Goal: Transaction & Acquisition: Purchase product/service

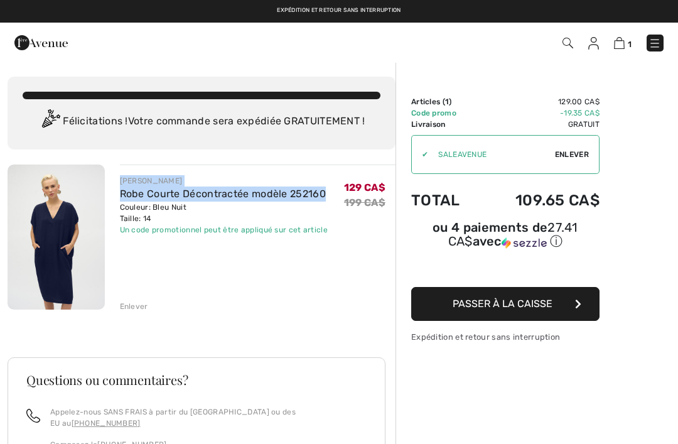
click at [24, 42] on img at bounding box center [40, 42] width 53 height 25
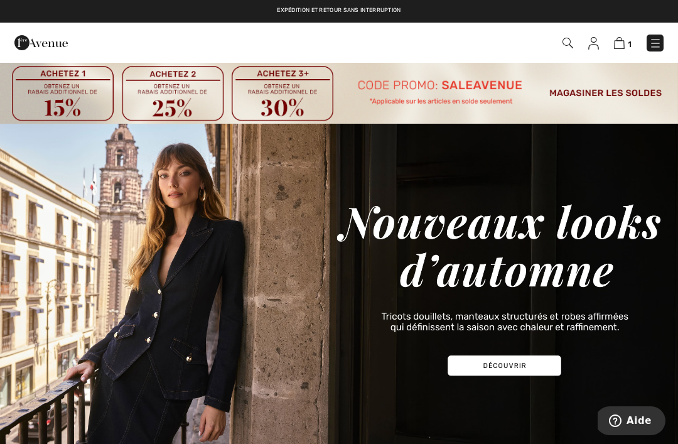
click at [623, 40] on img at bounding box center [619, 43] width 11 height 12
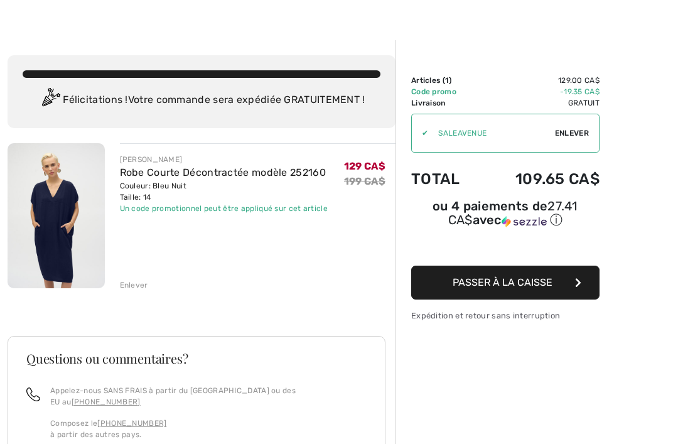
scroll to position [33, 0]
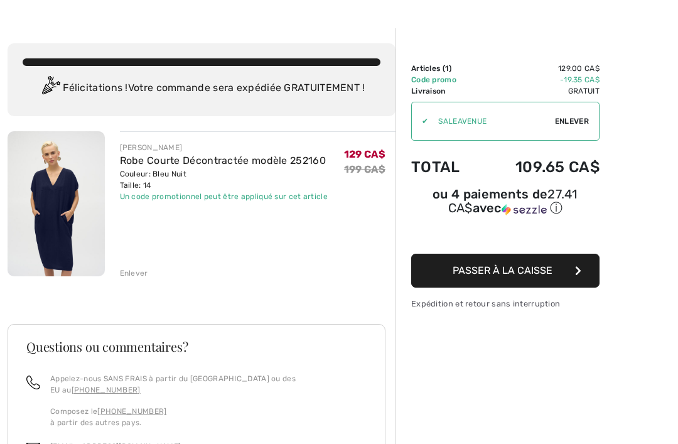
click at [580, 280] on button "Passer à la caisse" at bounding box center [505, 271] width 188 height 34
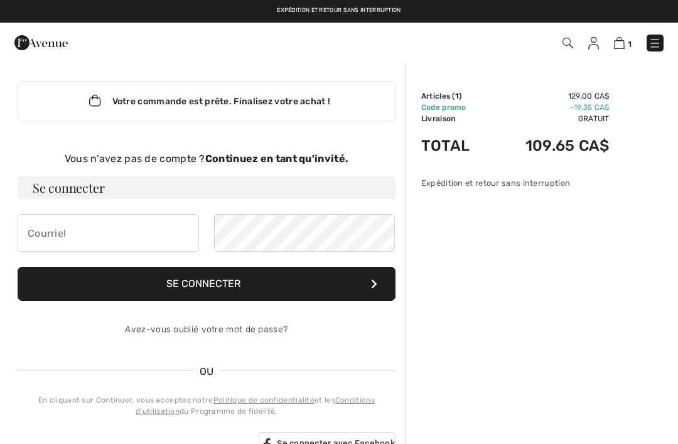
scroll to position [6, 0]
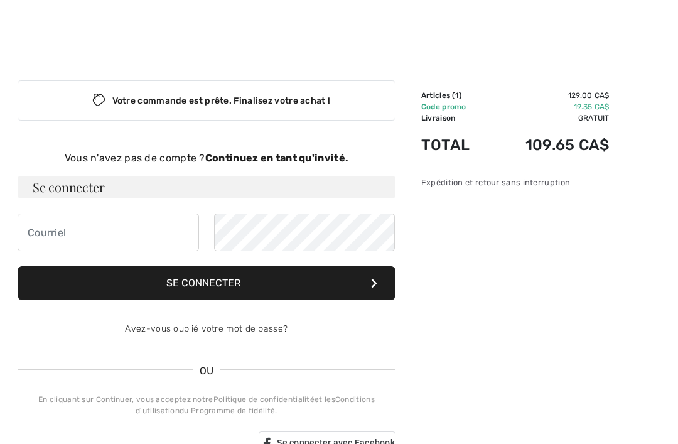
click at [322, 164] on div "Vous n'avez pas de compte ? Continuez en tant qu'invité." at bounding box center [207, 158] width 378 height 15
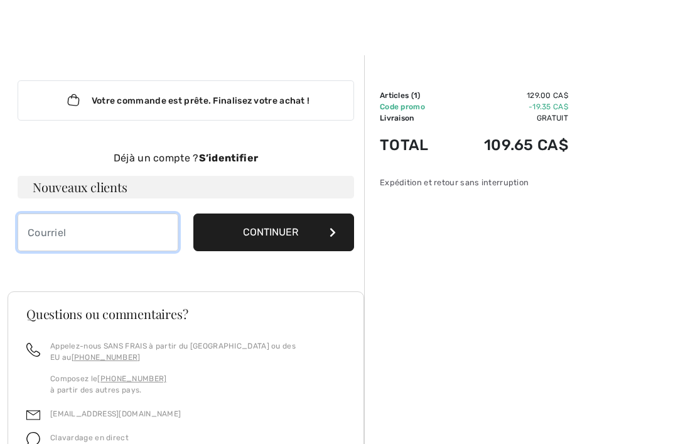
click at [45, 231] on input "email" at bounding box center [98, 232] width 161 height 38
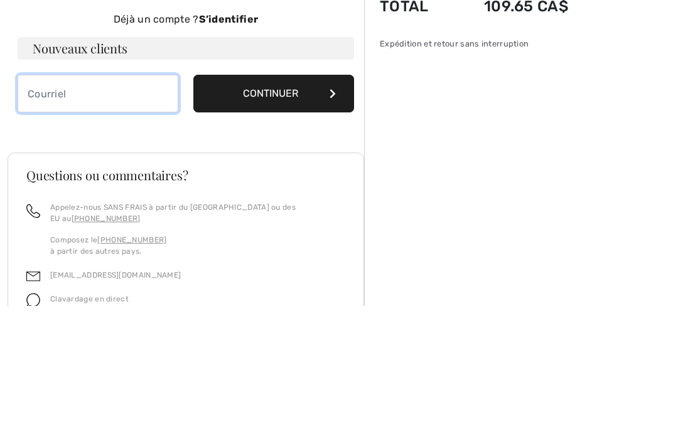
type input "nadine_allard@hotmail.com"
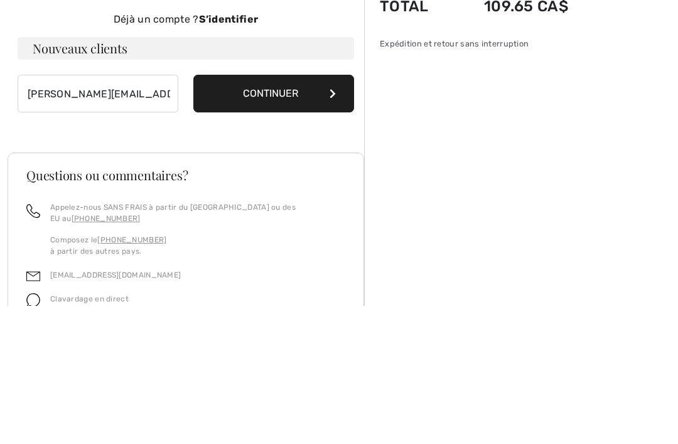
scroll to position [145, 0]
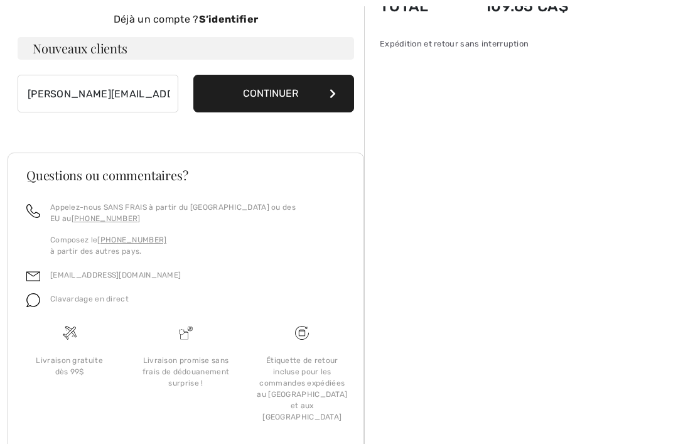
click at [324, 90] on button "Continuer" at bounding box center [273, 94] width 161 height 38
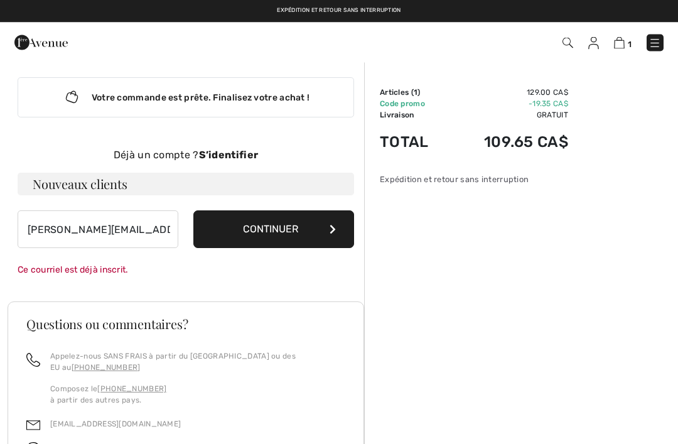
scroll to position [4, 0]
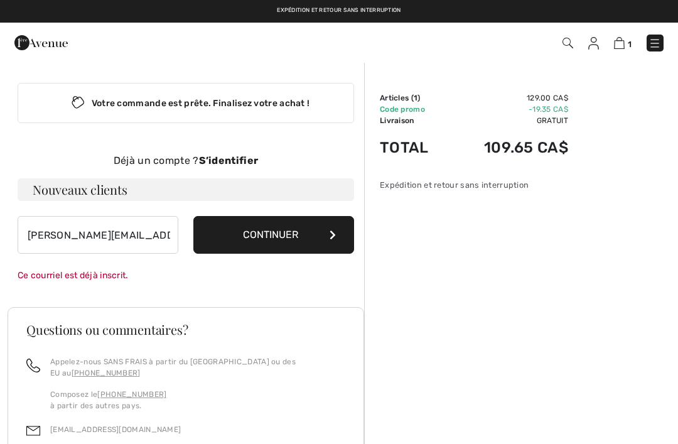
click at [243, 158] on strong "S’identifier" at bounding box center [229, 160] width 60 height 12
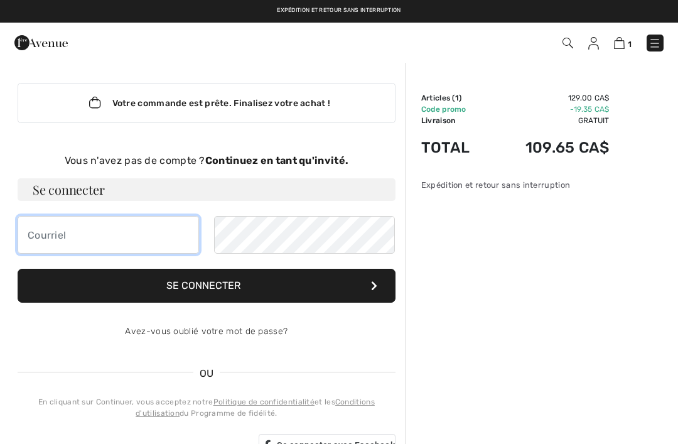
click at [48, 242] on input "email" at bounding box center [108, 235] width 181 height 38
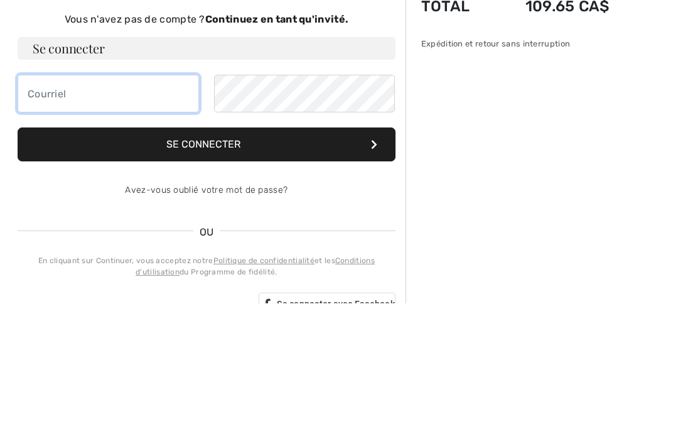
type input "nadine_allard@hotmail.com"
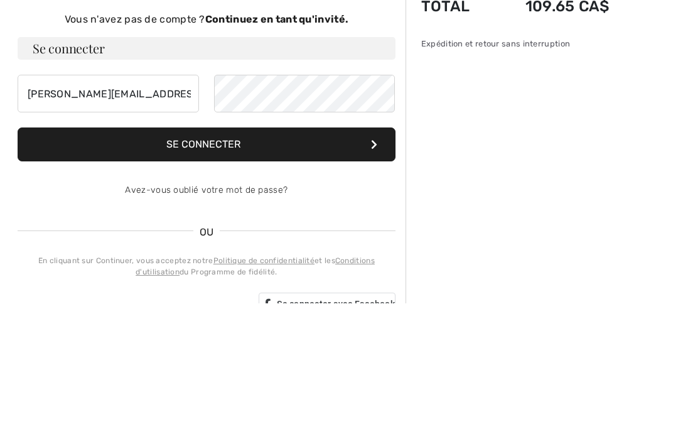
scroll to position [145, 0]
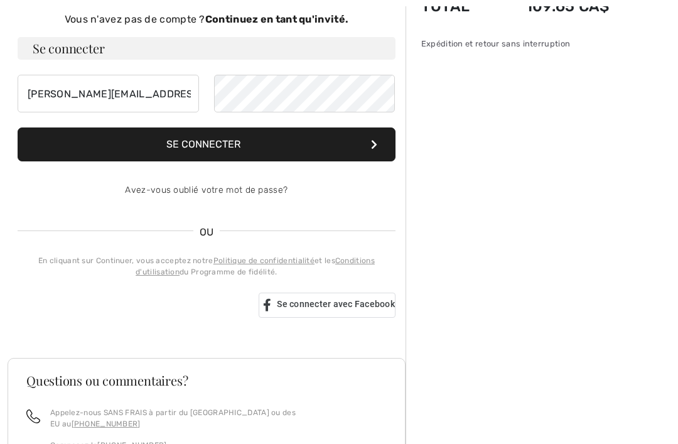
click at [80, 146] on button "Se connecter" at bounding box center [207, 144] width 378 height 34
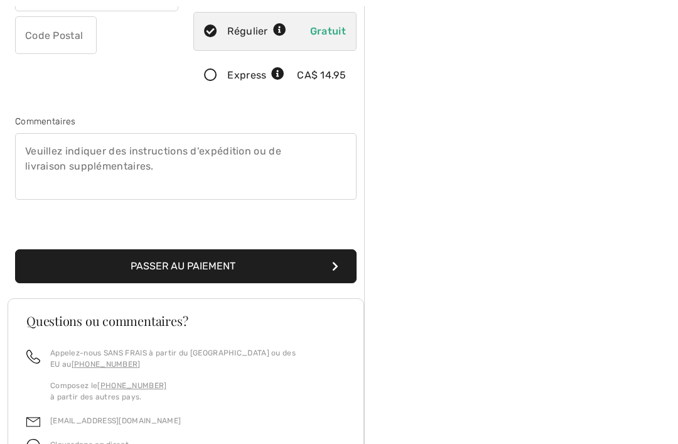
click at [85, 266] on button "Passer au paiement" at bounding box center [185, 266] width 341 height 34
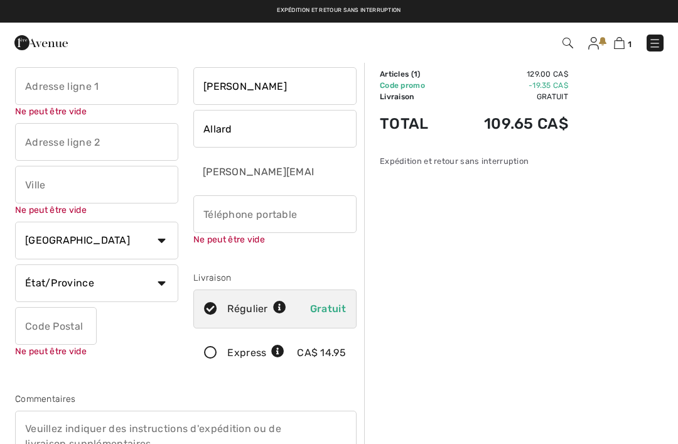
scroll to position [4, 0]
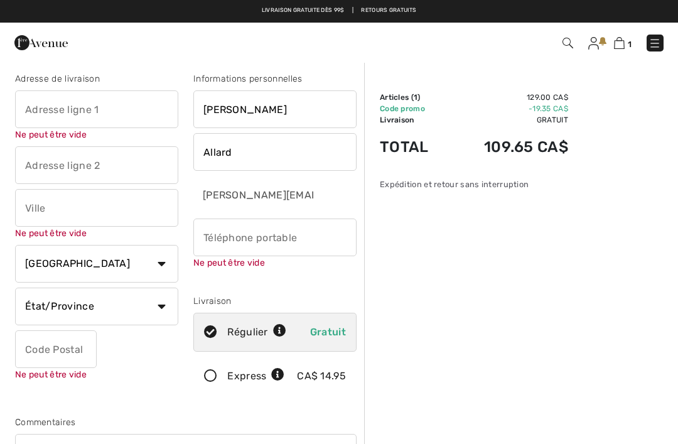
click at [38, 104] on input "text" at bounding box center [96, 109] width 163 height 38
type input "639, Chemin Du Sud-de-la-Riviè"
type input "Nouvelle-Ouest"
select select "QC"
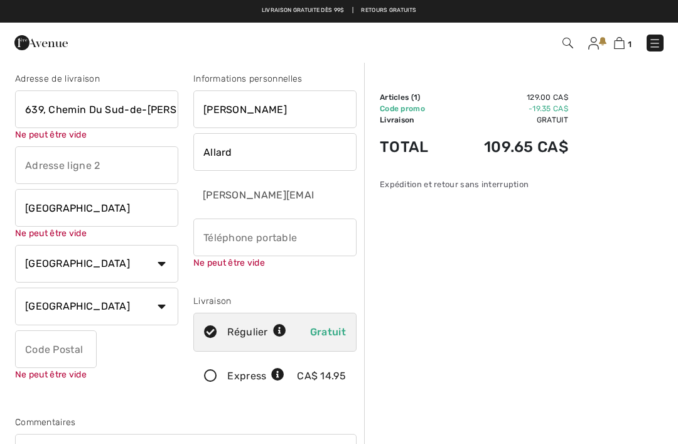
type input "G0C2G0"
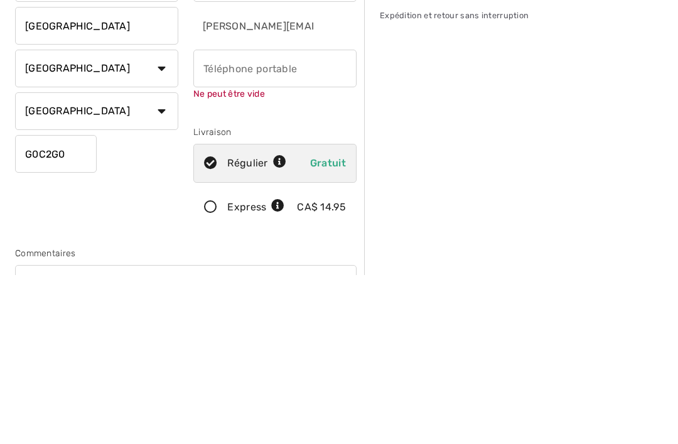
click at [312, 218] on input "phone" at bounding box center [274, 237] width 163 height 38
type input "4183923019"
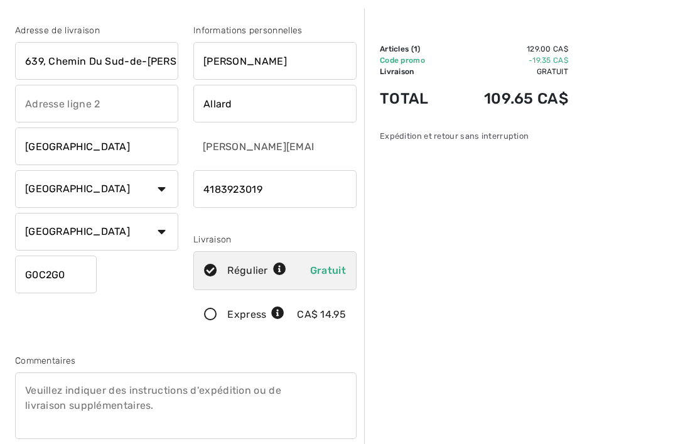
scroll to position [0, 0]
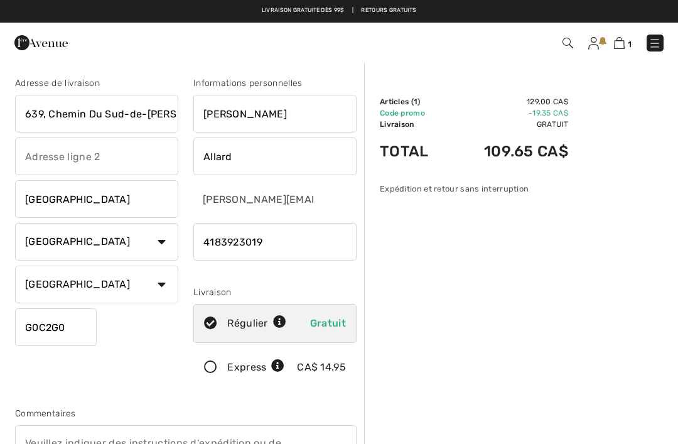
click at [38, 47] on img at bounding box center [40, 42] width 53 height 25
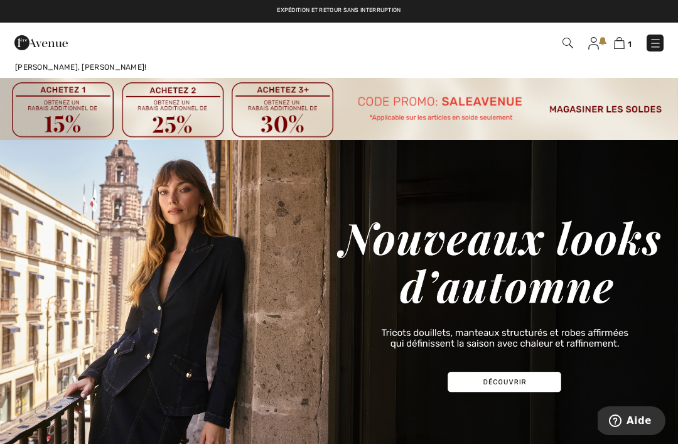
click at [618, 43] on img at bounding box center [619, 43] width 11 height 12
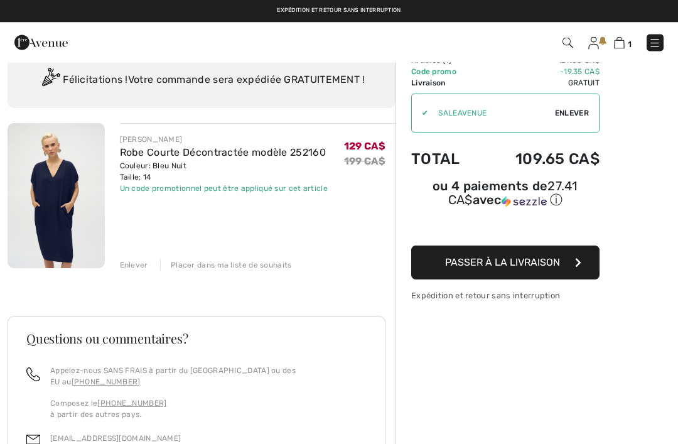
scroll to position [35, 0]
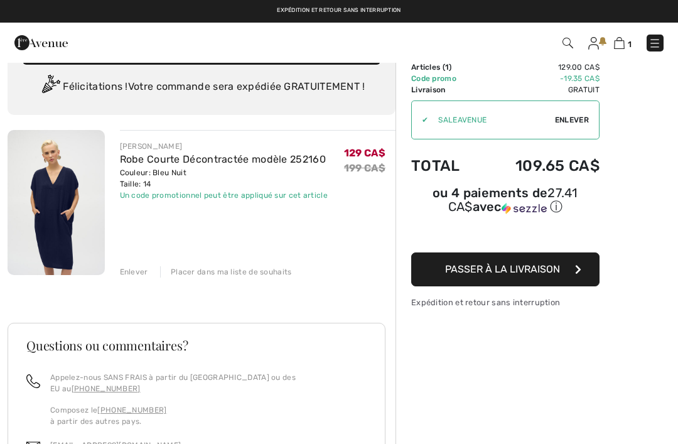
click at [55, 213] on img at bounding box center [56, 202] width 97 height 145
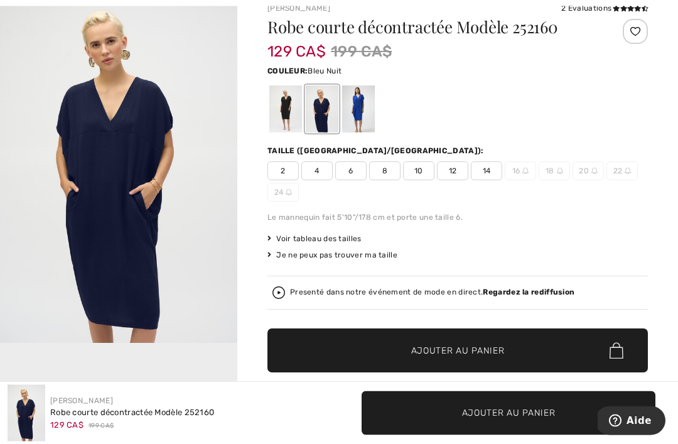
scroll to position [87, 0]
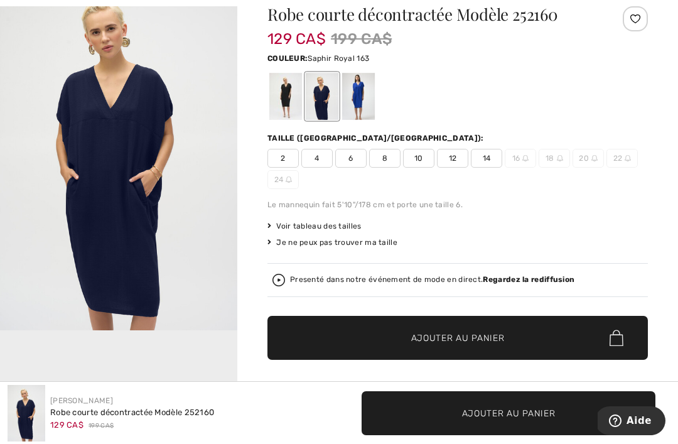
click at [356, 99] on div at bounding box center [358, 96] width 33 height 47
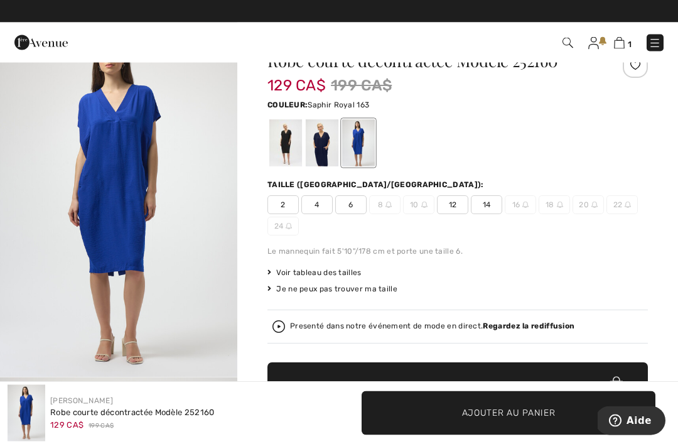
scroll to position [32, 0]
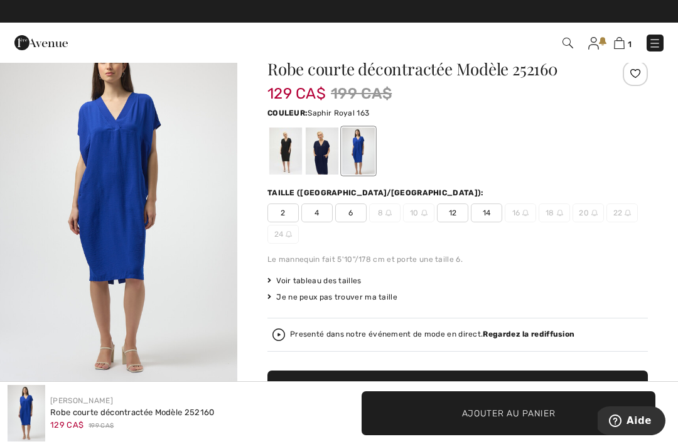
click at [329, 142] on div at bounding box center [322, 150] width 33 height 47
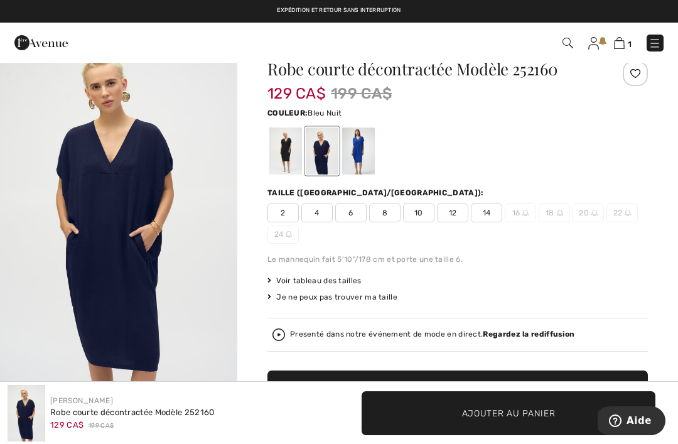
scroll to position [0, 0]
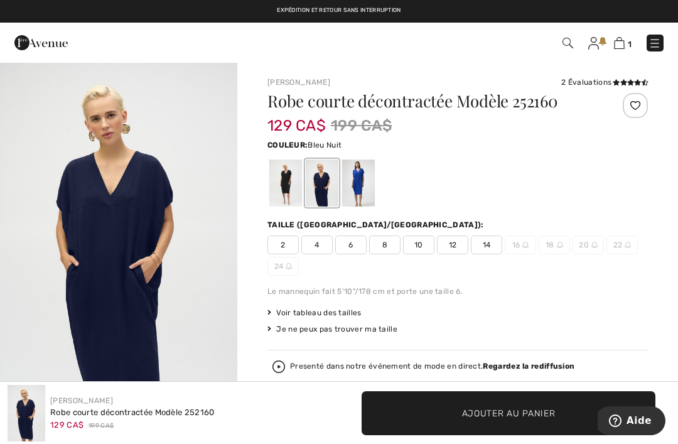
click at [24, 52] on img at bounding box center [40, 42] width 53 height 25
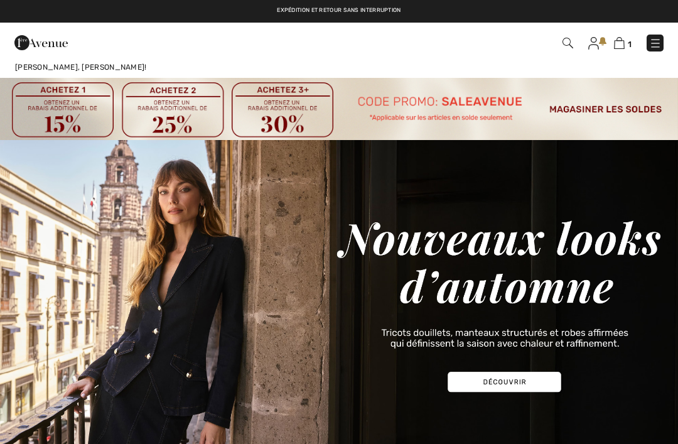
checkbox input "true"
click at [654, 49] on img at bounding box center [655, 43] width 13 height 13
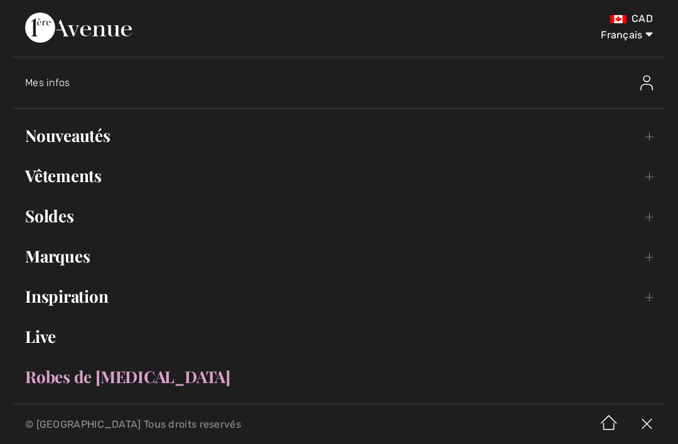
click at [41, 174] on link "Vêtements Toggle submenu" at bounding box center [339, 176] width 653 height 28
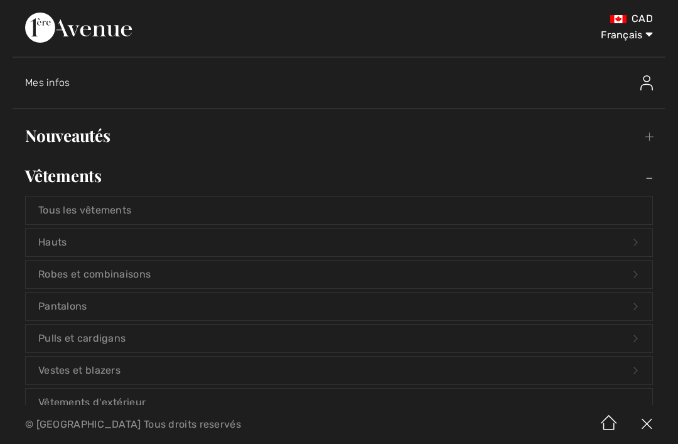
click at [51, 273] on link "Robes et combinaisons Open submenu" at bounding box center [339, 274] width 626 height 28
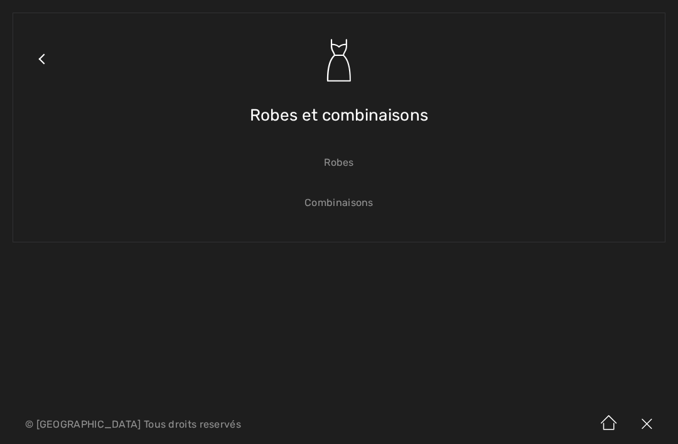
click at [344, 162] on link "Robes" at bounding box center [339, 163] width 626 height 28
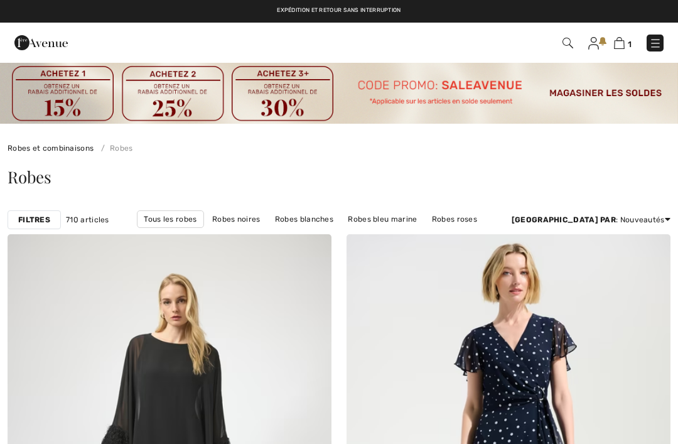
click at [28, 222] on strong "Filtres" at bounding box center [34, 219] width 32 height 11
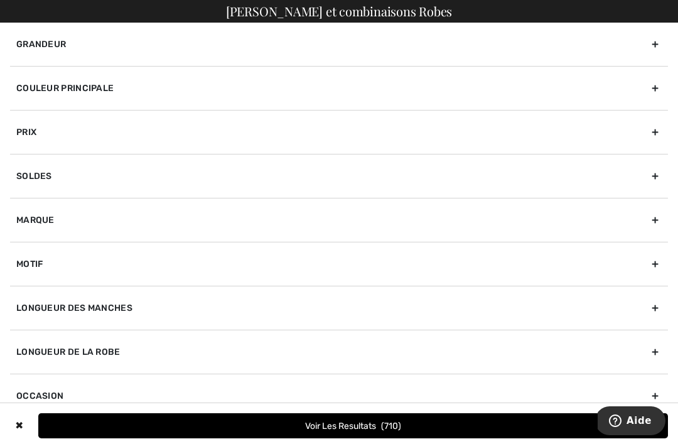
click at [28, 48] on div "Grandeur" at bounding box center [339, 44] width 658 height 43
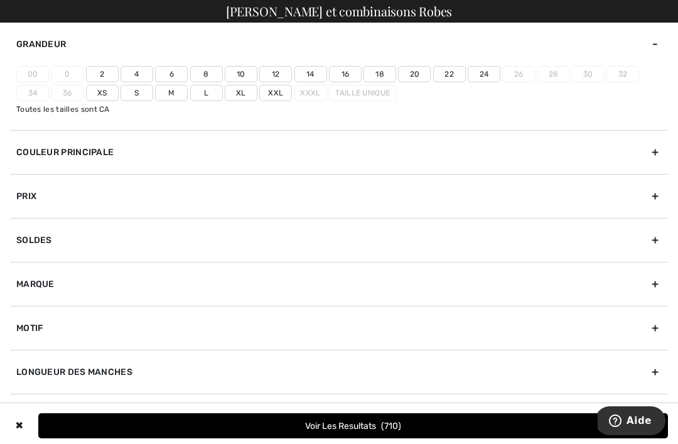
click at [321, 68] on label "14" at bounding box center [310, 74] width 33 height 16
click at [0, 0] on input"] "14" at bounding box center [0, 0] width 0 height 0
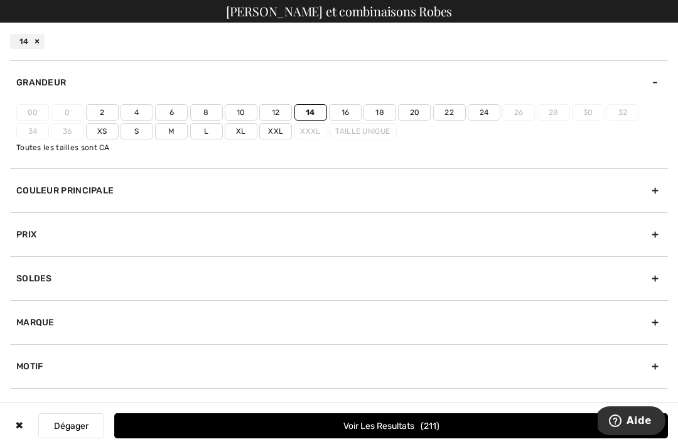
click at [240, 133] on label "Xl" at bounding box center [241, 131] width 33 height 16
click at [0, 0] on input"] "Xl" at bounding box center [0, 0] width 0 height 0
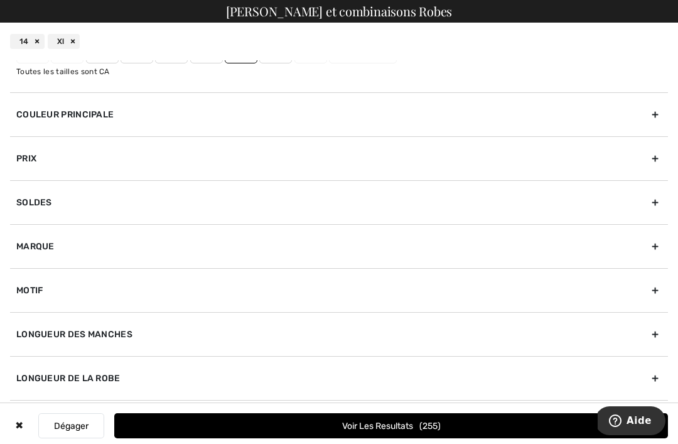
scroll to position [76, 0]
click at [657, 330] on div "Longueur des manches" at bounding box center [339, 334] width 658 height 44
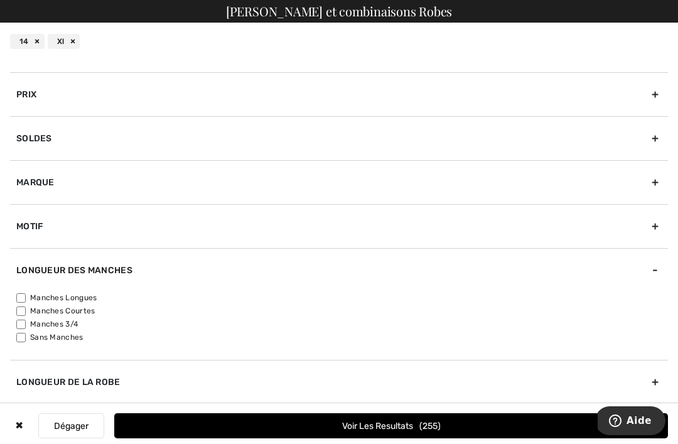
click at [24, 297] on input"] "Manches Longues" at bounding box center [20, 297] width 9 height 9
checkbox input"] "true"
click at [23, 310] on input"] "Manches Courtes" at bounding box center [20, 310] width 9 height 9
checkbox input"] "true"
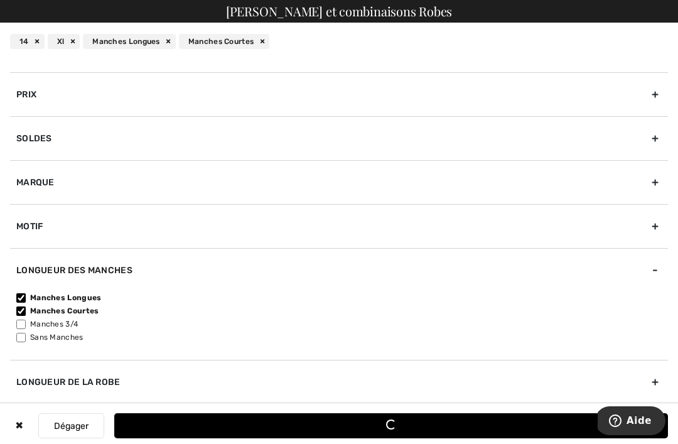
click at [17, 323] on input"] "Manches 3/4" at bounding box center [20, 323] width 9 height 9
checkbox input"] "true"
click at [448, 430] on button "Voir les resultats 197" at bounding box center [390, 425] width 553 height 25
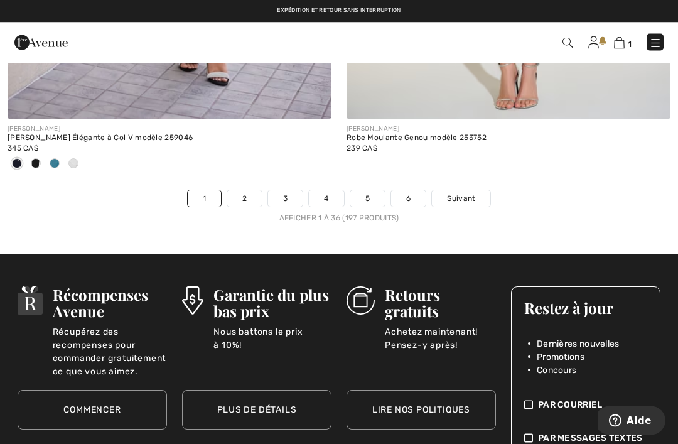
scroll to position [10242, 0]
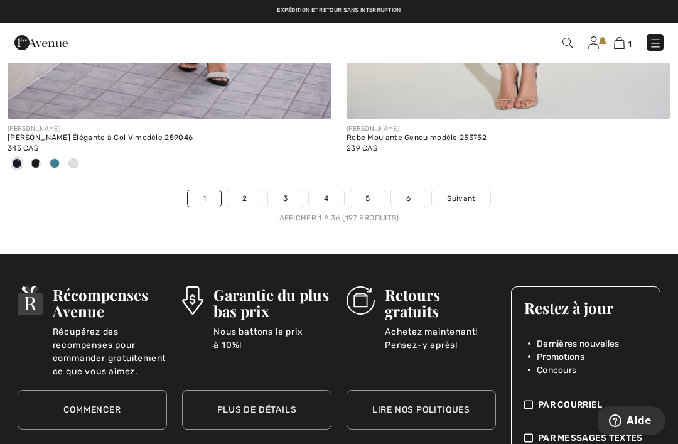
click at [462, 197] on link "Suivant" at bounding box center [461, 198] width 58 height 16
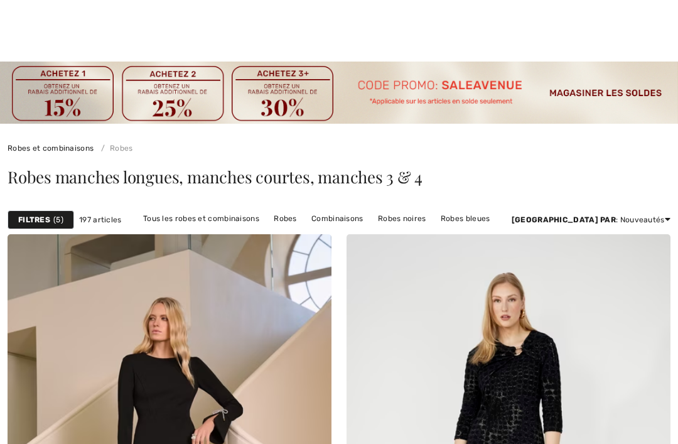
checkbox input "true"
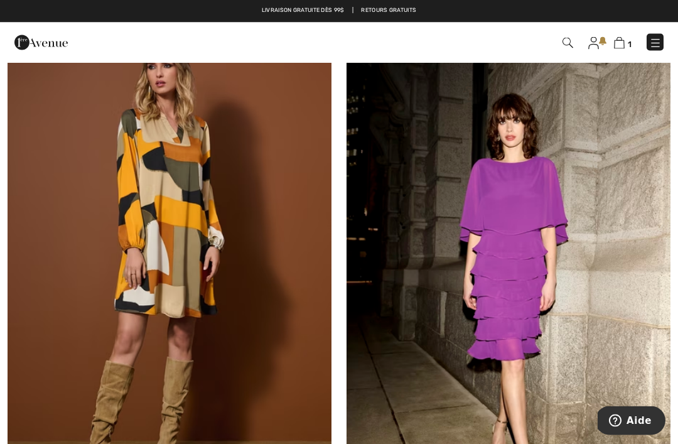
scroll to position [7496, 0]
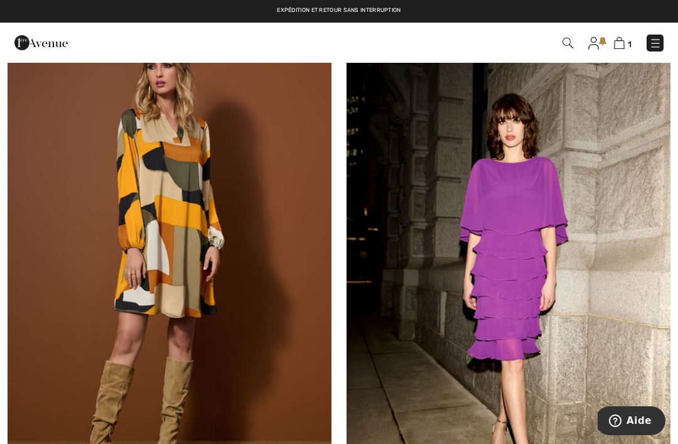
click at [79, 255] on img at bounding box center [170, 278] width 324 height 486
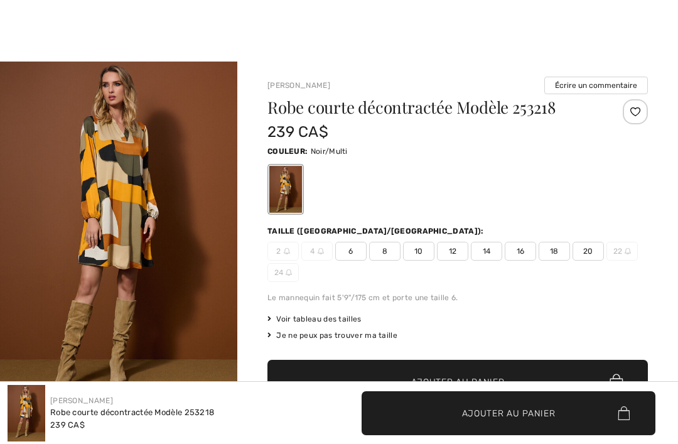
scroll to position [235, 0]
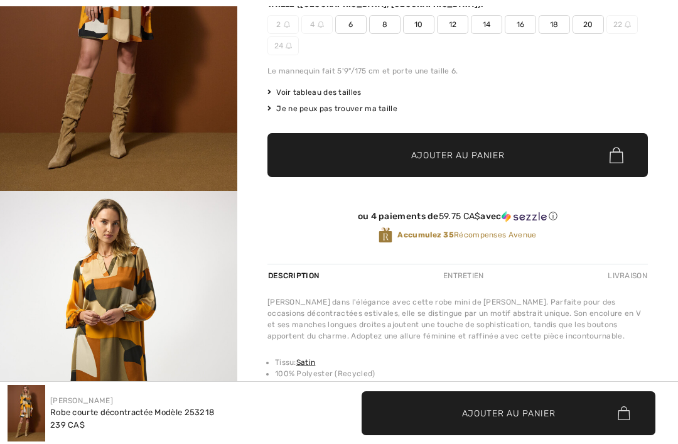
checkbox input "true"
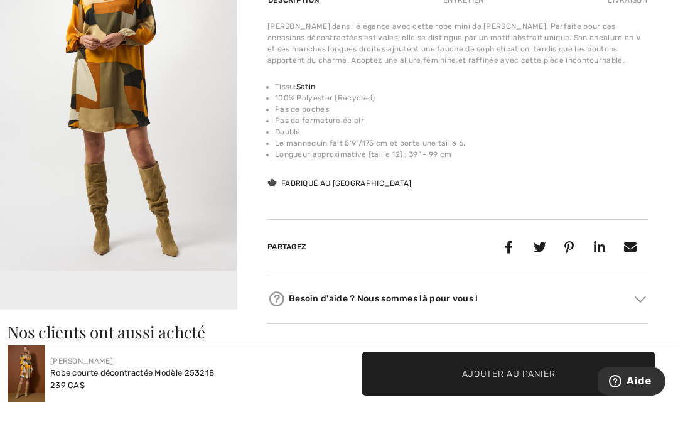
scroll to position [502, 0]
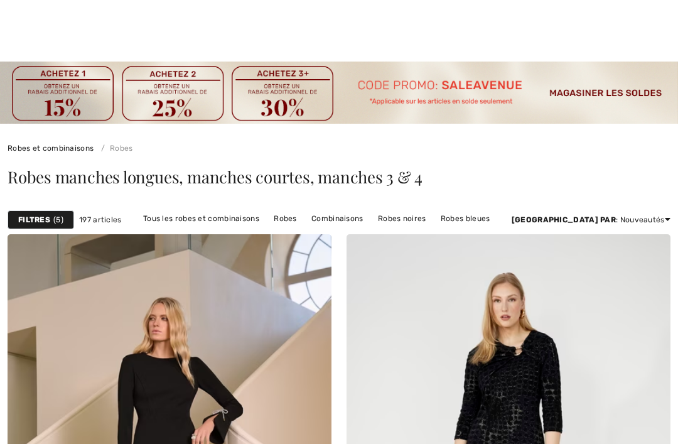
checkbox input "true"
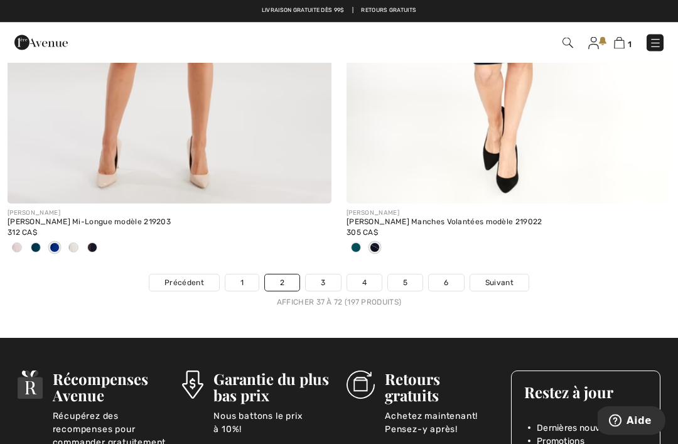
scroll to position [10116, 0]
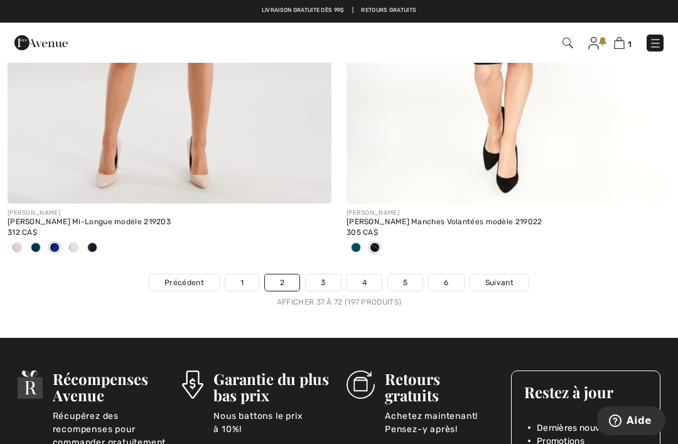
click at [520, 277] on link "Suivant" at bounding box center [499, 282] width 58 height 16
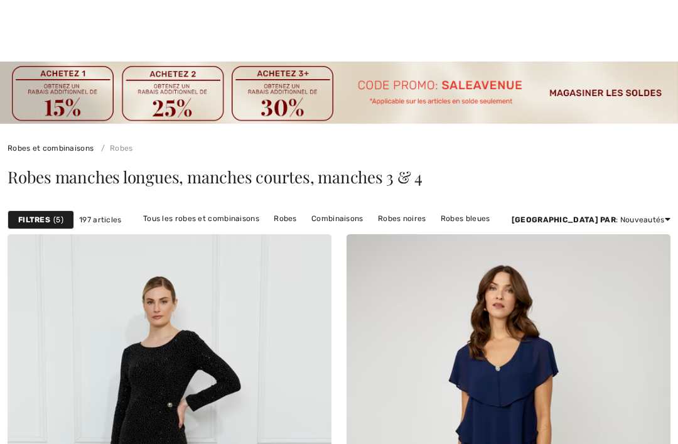
scroll to position [247, 0]
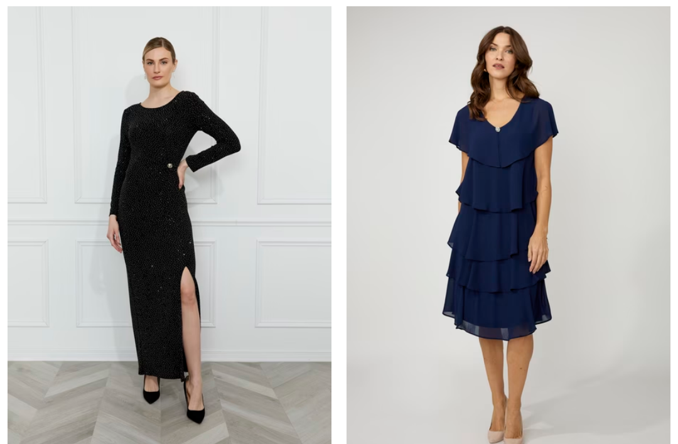
checkbox input "true"
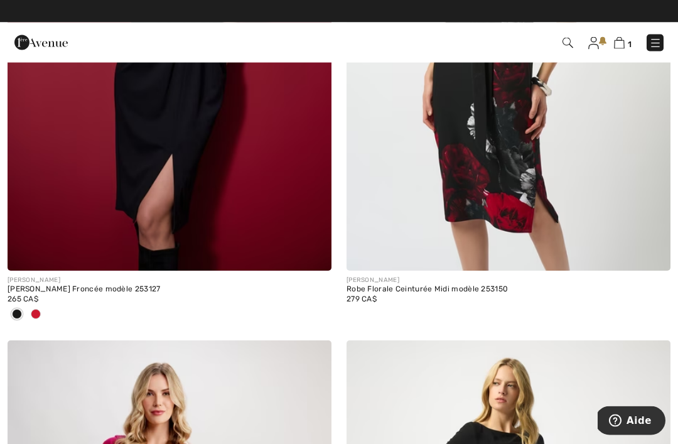
scroll to position [1520, 0]
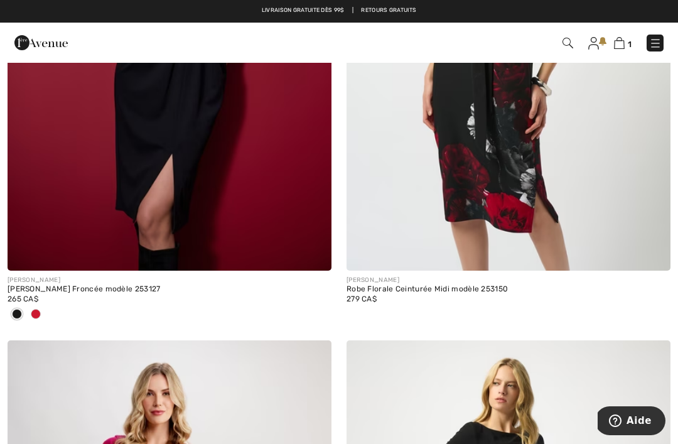
click at [38, 312] on span at bounding box center [36, 314] width 10 height 10
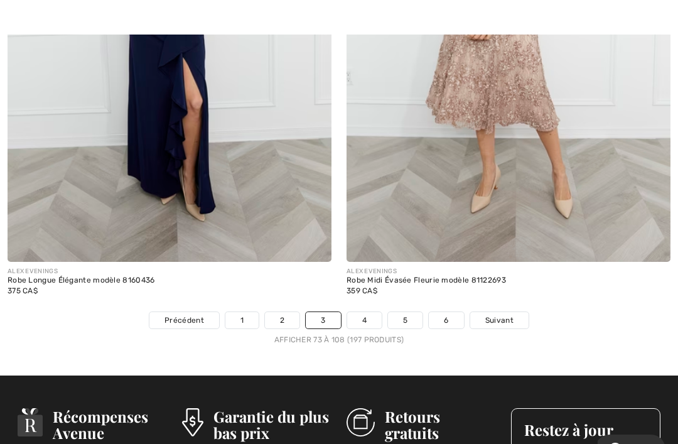
scroll to position [10079, 0]
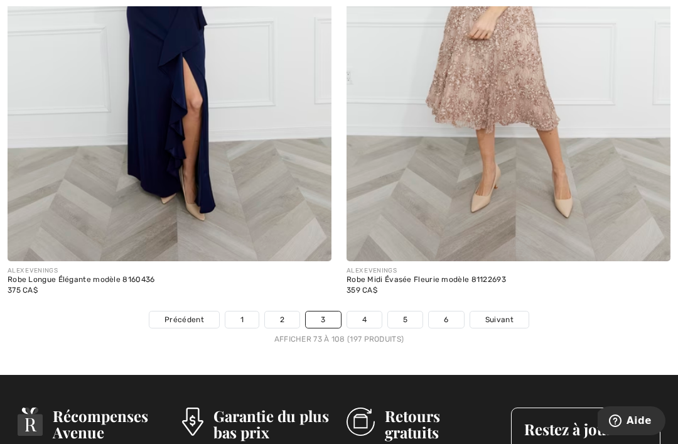
click at [507, 314] on span "Suivant" at bounding box center [499, 319] width 28 height 11
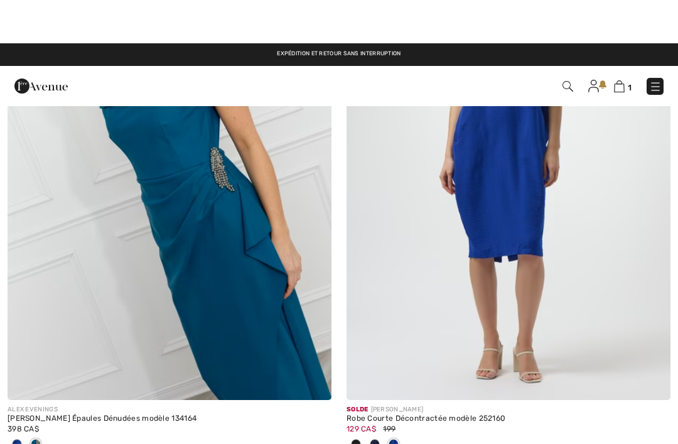
scroll to position [320, 0]
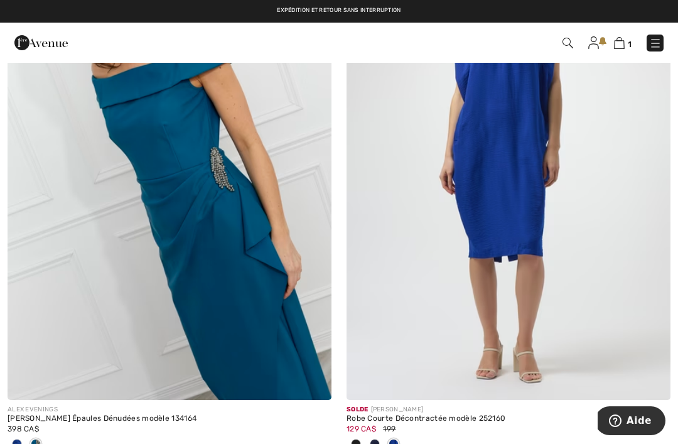
click at [615, 171] on img at bounding box center [508, 157] width 324 height 486
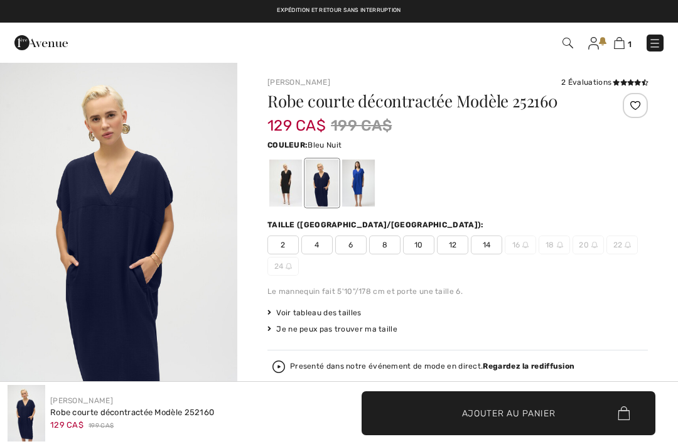
checkbox input "true"
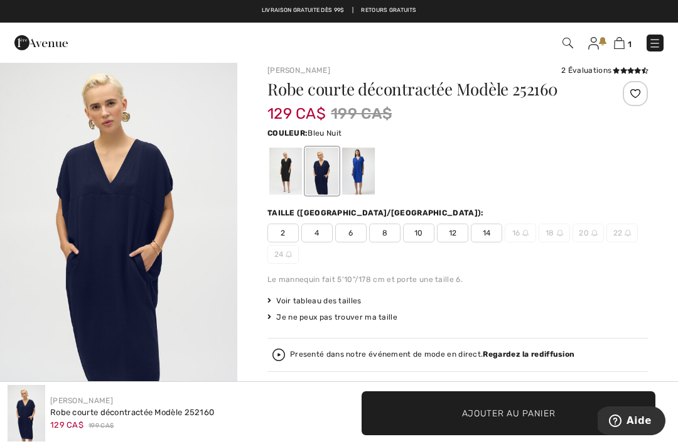
scroll to position [3, 0]
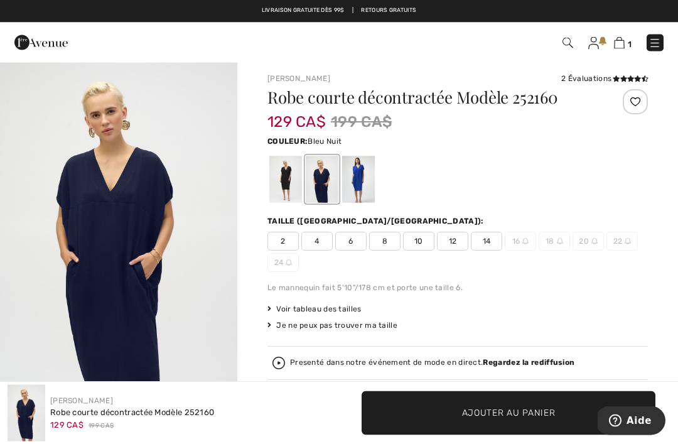
click at [348, 310] on span "Voir tableau des tailles" at bounding box center [314, 309] width 94 height 11
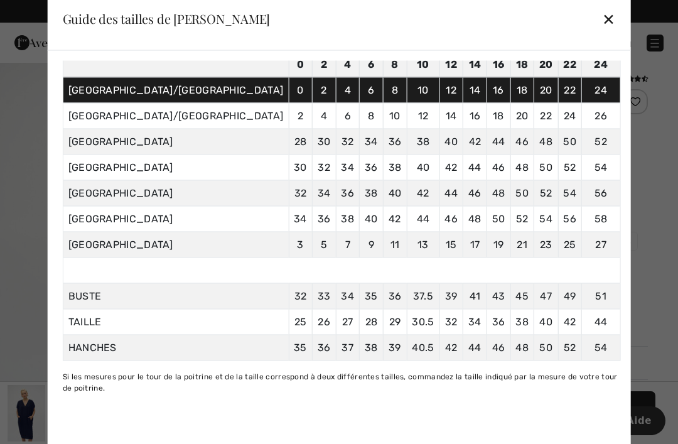
scroll to position [98, 0]
click at [486, 334] on td "36 91" at bounding box center [498, 322] width 24 height 26
click at [602, 19] on div "✕" at bounding box center [608, 19] width 13 height 26
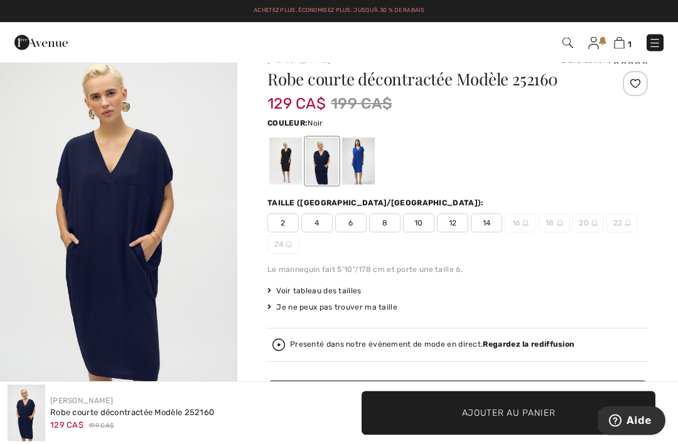
scroll to position [22, 0]
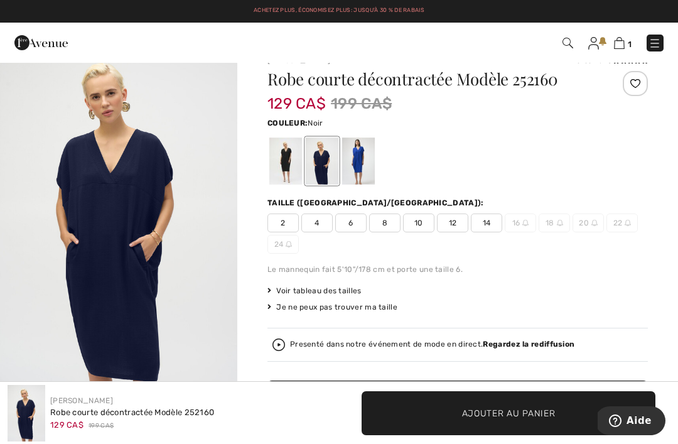
click at [289, 170] on div at bounding box center [285, 160] width 33 height 47
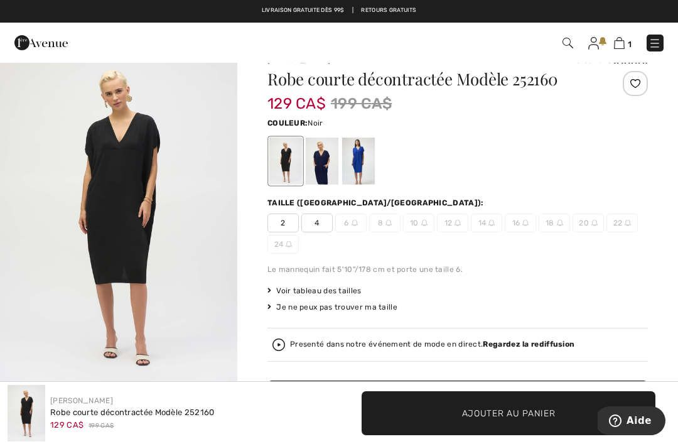
click at [327, 159] on div at bounding box center [322, 160] width 33 height 47
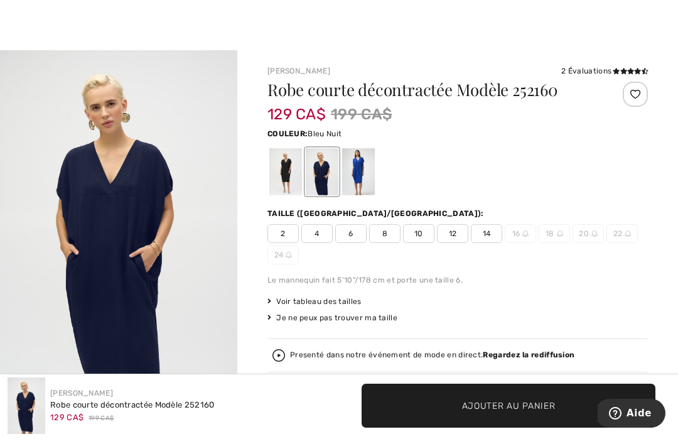
scroll to position [0, 0]
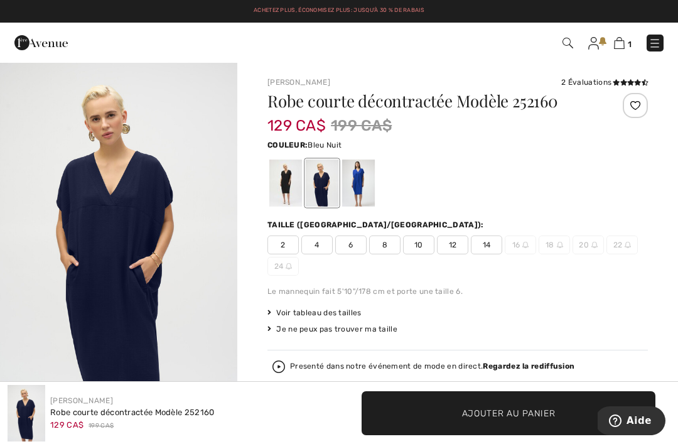
click at [621, 43] on img at bounding box center [619, 43] width 11 height 12
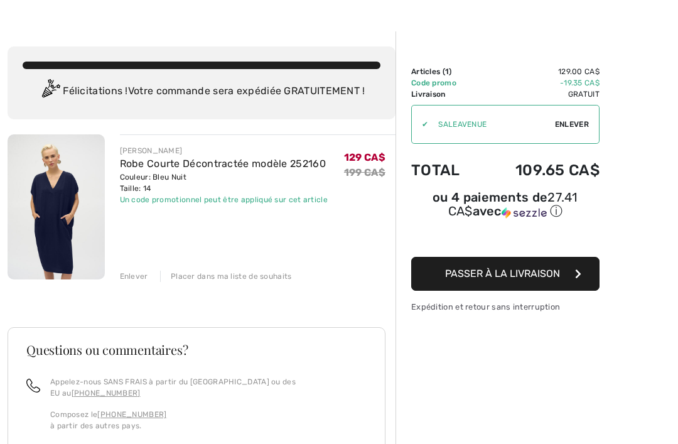
scroll to position [38, 0]
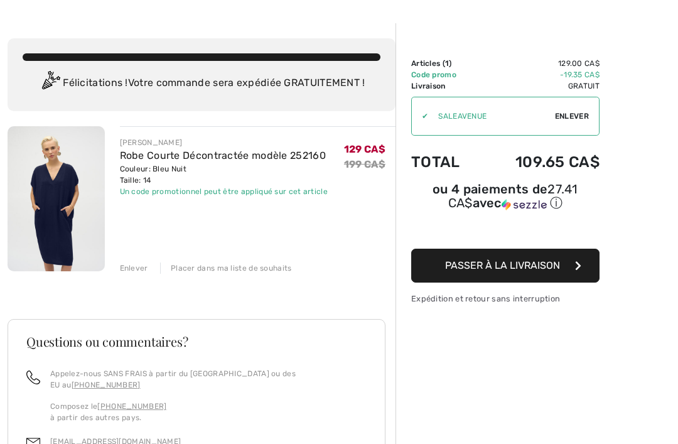
click at [565, 271] on button "Passer à la livraison" at bounding box center [505, 266] width 188 height 34
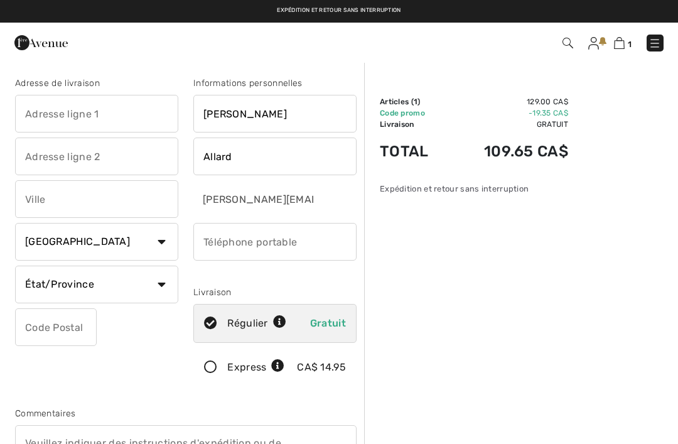
click at [31, 115] on input "text" at bounding box center [96, 114] width 163 height 38
type input "639, Chemin Du Sud-de-la-Riviè"
type input "[GEOGRAPHIC_DATA]"
select select "QC"
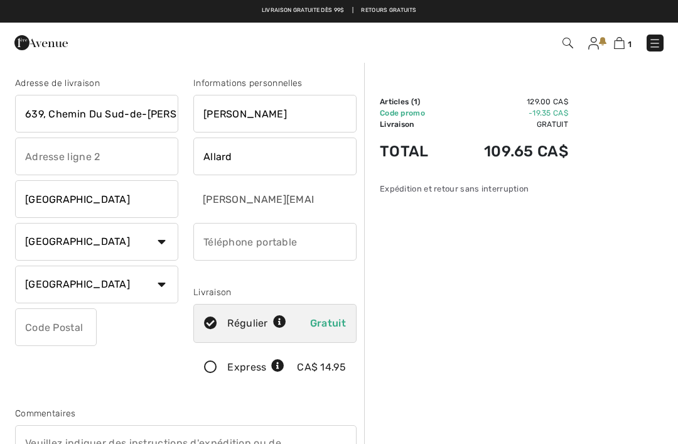
type input "G0C2G0"
click at [170, 117] on input "639, Chemin Du Sud-de-la-Riviè" at bounding box center [96, 114] width 163 height 38
type input "639, Chemin Du Sud-de-la-Rivière"
click at [322, 237] on input "phone" at bounding box center [274, 242] width 163 height 38
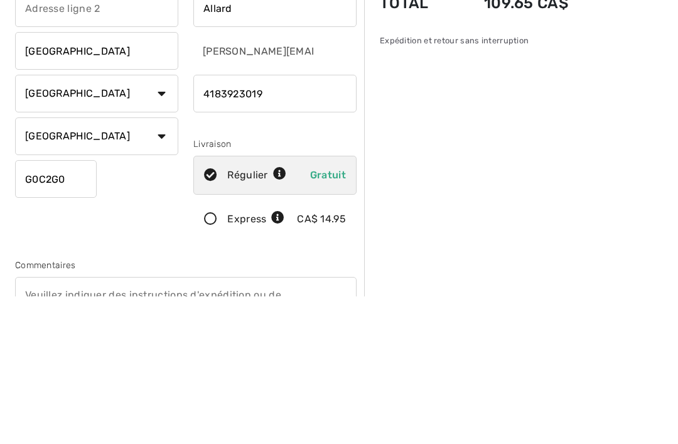
type input "4183923019"
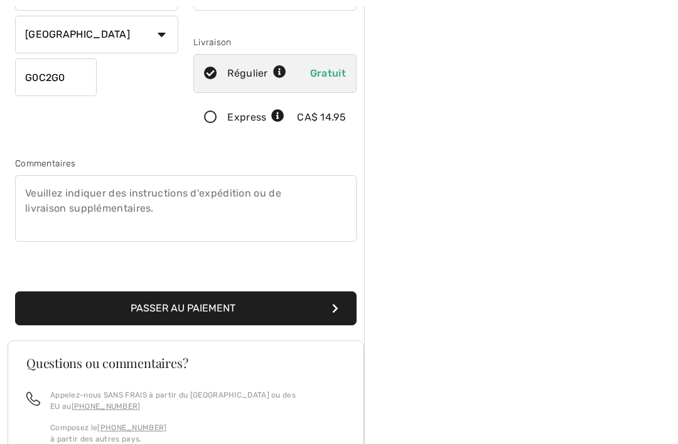
scroll to position [272, 0]
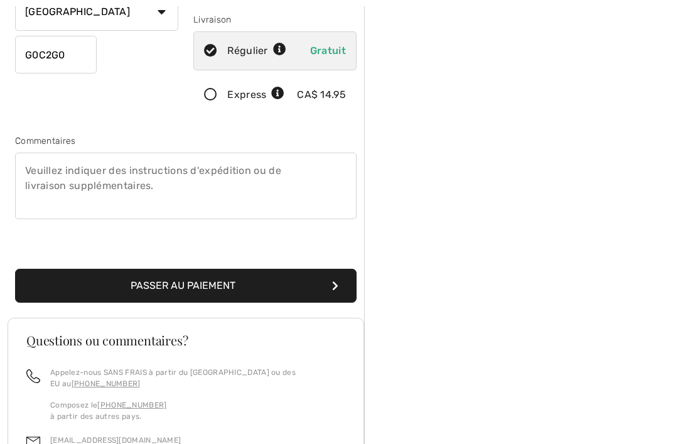
click at [65, 289] on button "Passer au paiement" at bounding box center [185, 286] width 341 height 34
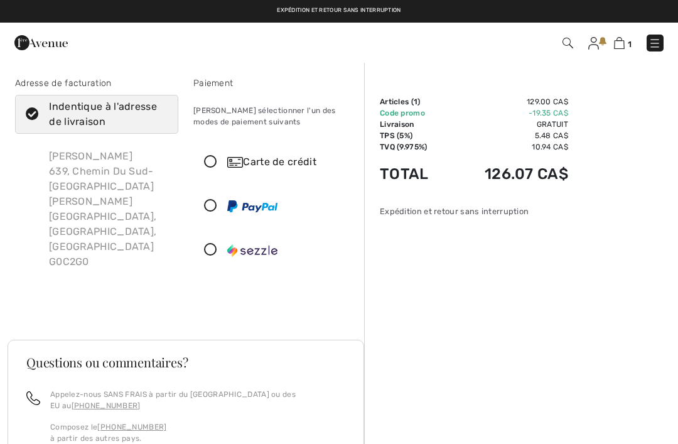
click at [218, 149] on div "Carte de crédit" at bounding box center [275, 162] width 162 height 38
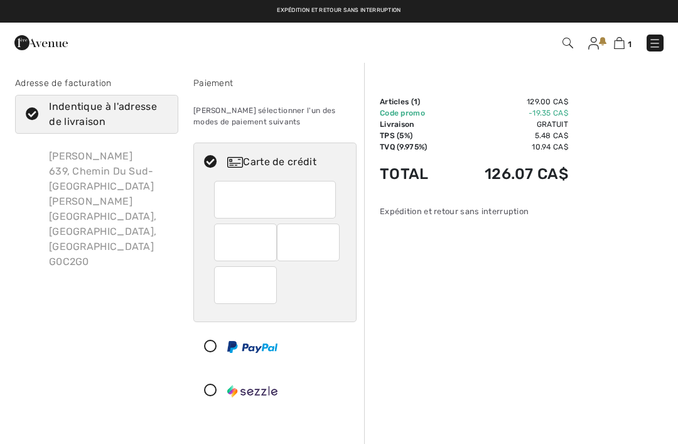
click at [624, 43] on img at bounding box center [619, 43] width 11 height 12
